Goal: Browse casually: Explore the website without a specific task or goal

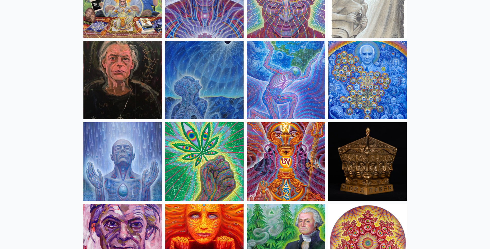
scroll to position [695, 0]
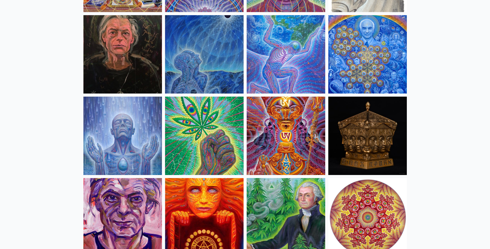
click at [100, 148] on img at bounding box center [122, 136] width 78 height 78
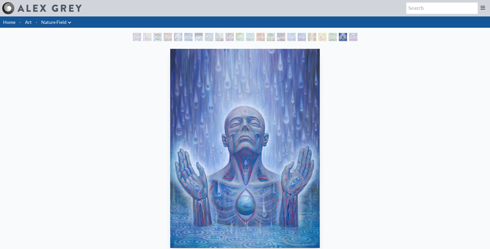
click at [246, 84] on img "21 / 22" at bounding box center [244, 148] width 149 height 199
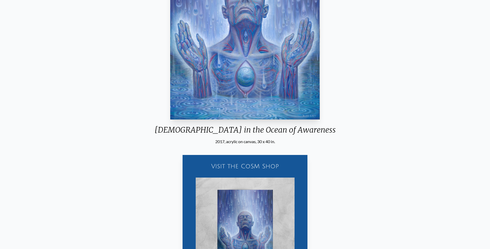
scroll to position [154, 0]
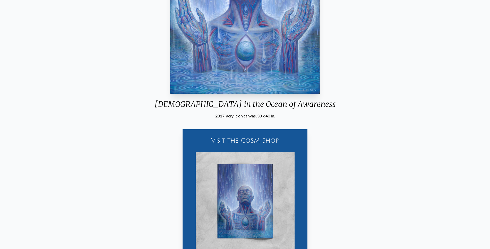
click at [240, 118] on div "2017, acrylic on canvas, 30 x 40 in." at bounding box center [244, 116] width 189 height 6
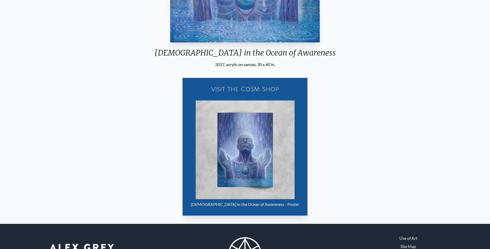
scroll to position [240, 0]
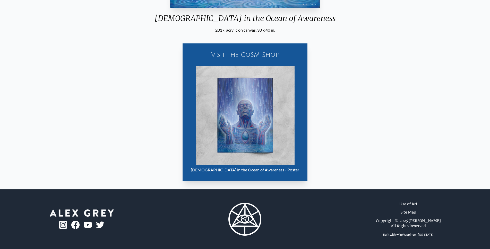
click at [236, 138] on img "21 / 22" at bounding box center [245, 115] width 99 height 99
